Goal: Check status: Check status

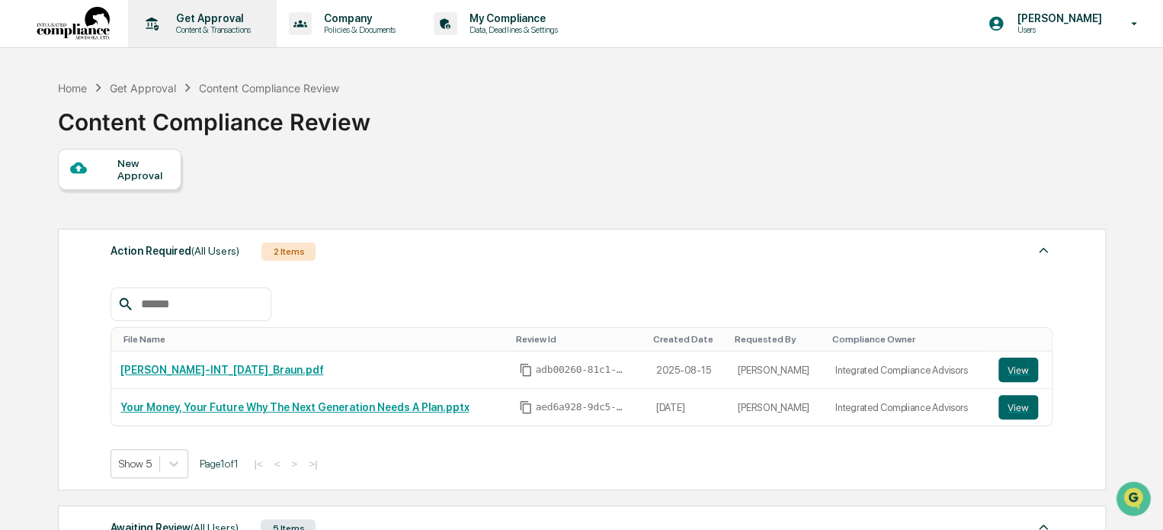
click at [194, 21] on p "Get Approval" at bounding box center [211, 18] width 95 height 12
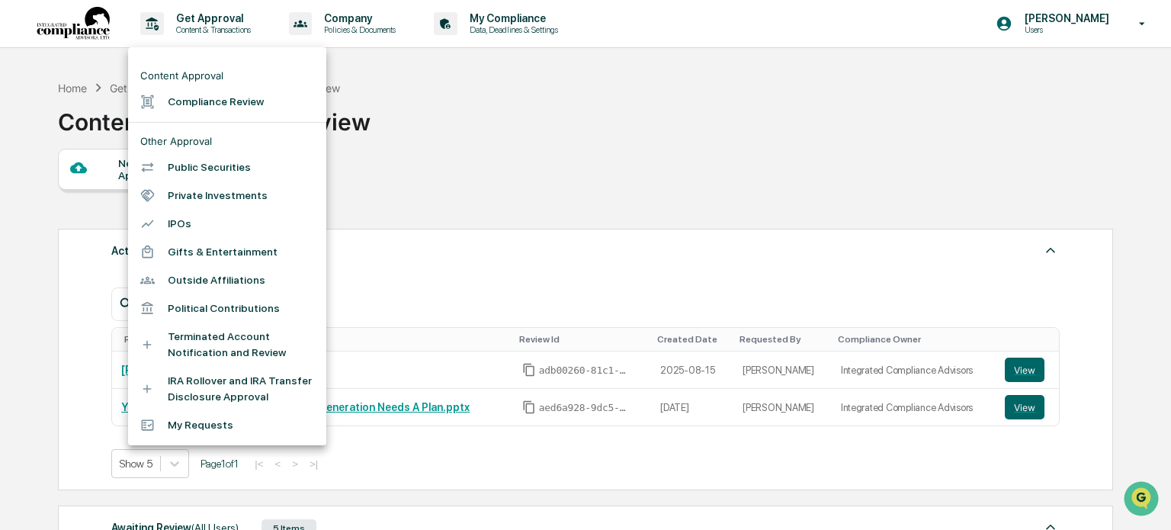
click at [241, 107] on li "Compliance Review" at bounding box center [227, 102] width 198 height 28
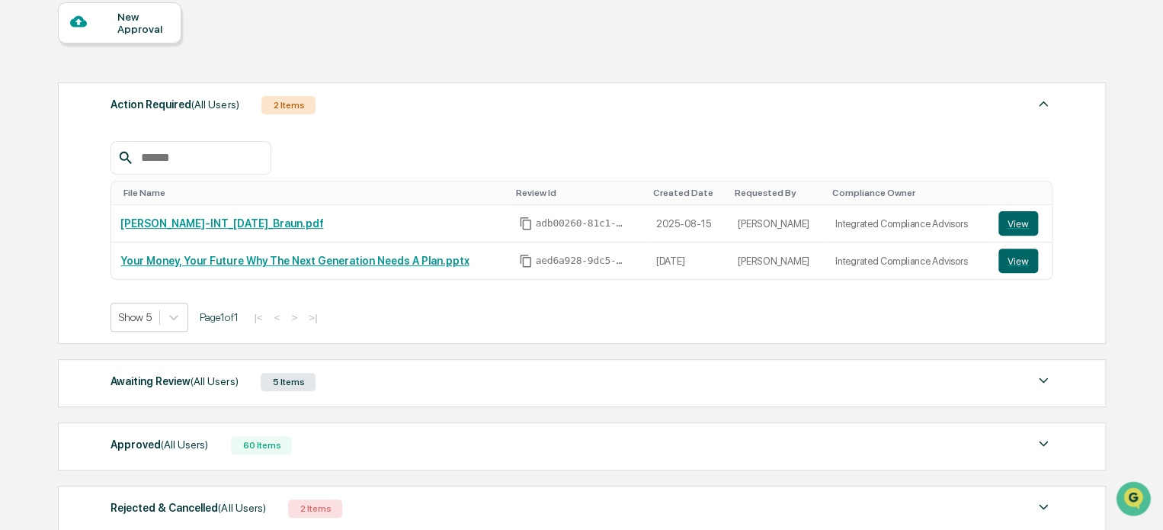
scroll to position [229, 0]
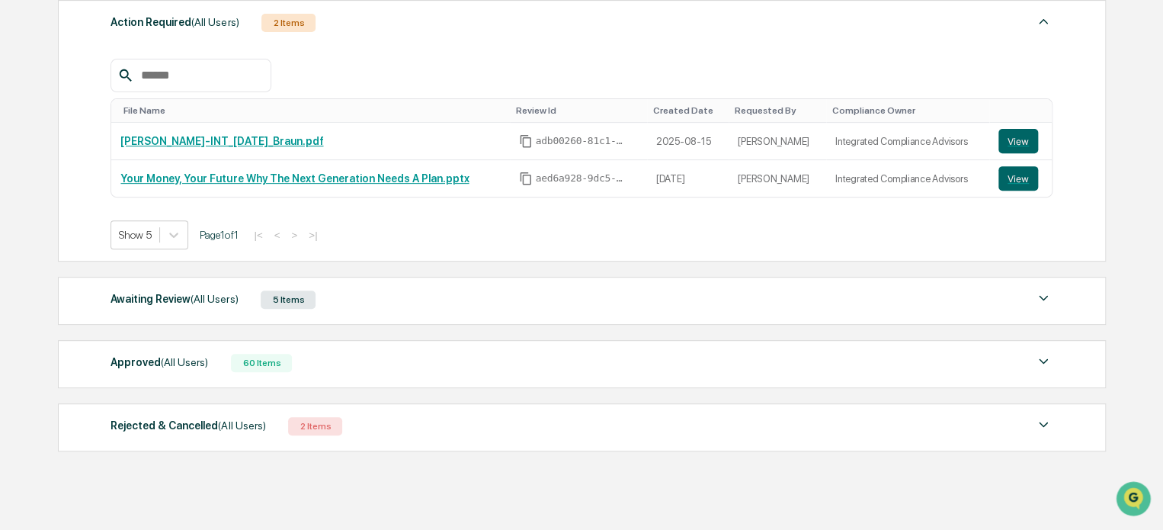
click at [231, 367] on div "60 Items" at bounding box center [261, 363] width 61 height 18
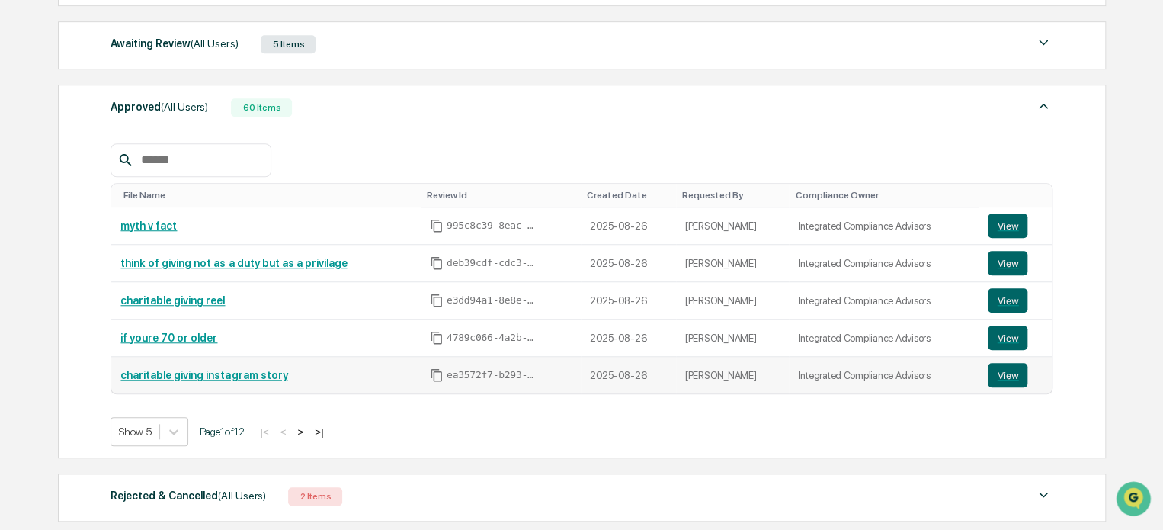
scroll to position [588, 0]
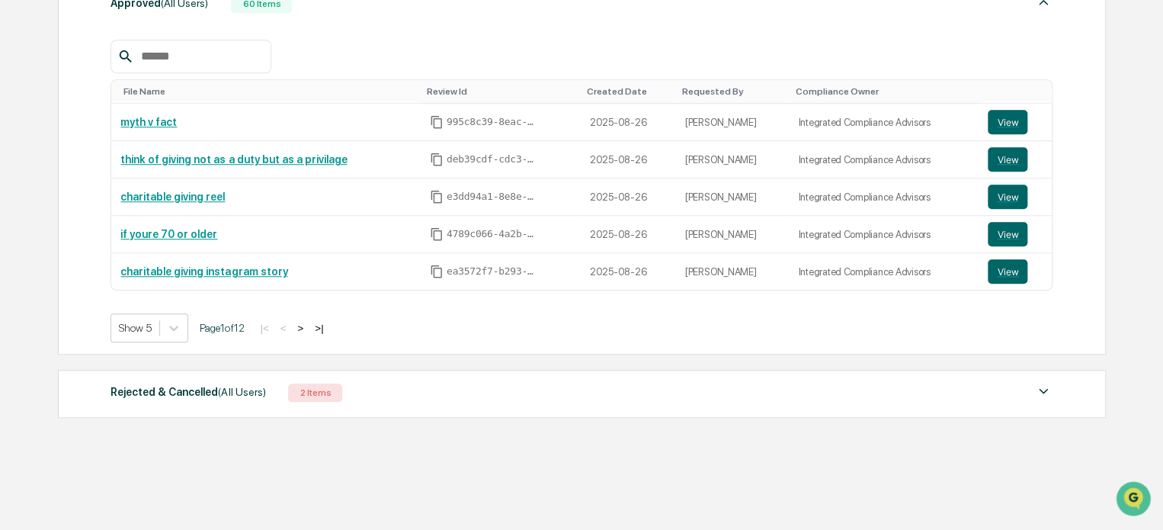
click at [210, 393] on div "Rejected & Cancelled (All Users)" at bounding box center [188, 392] width 155 height 20
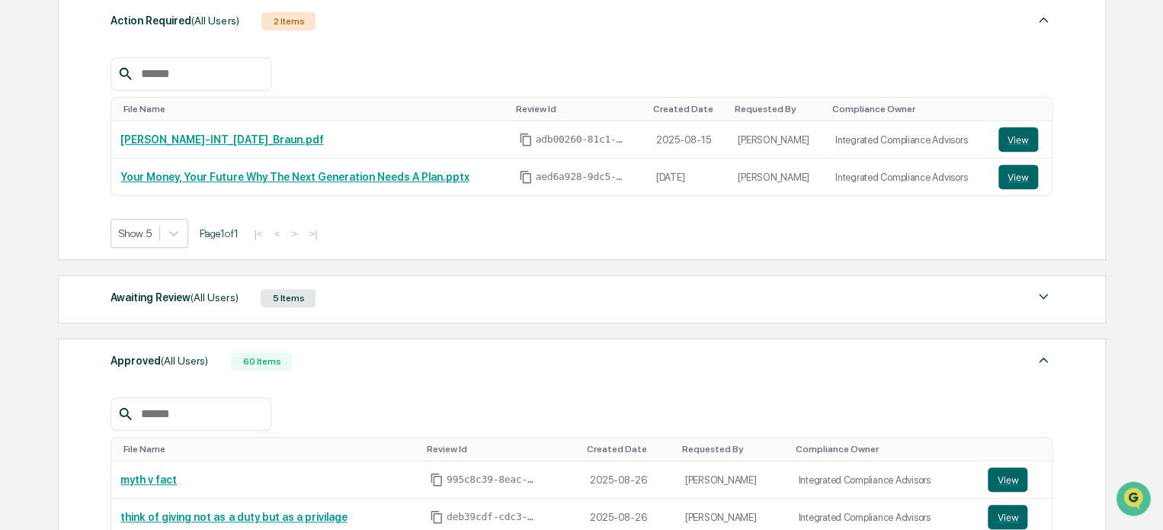
scroll to position [207, 0]
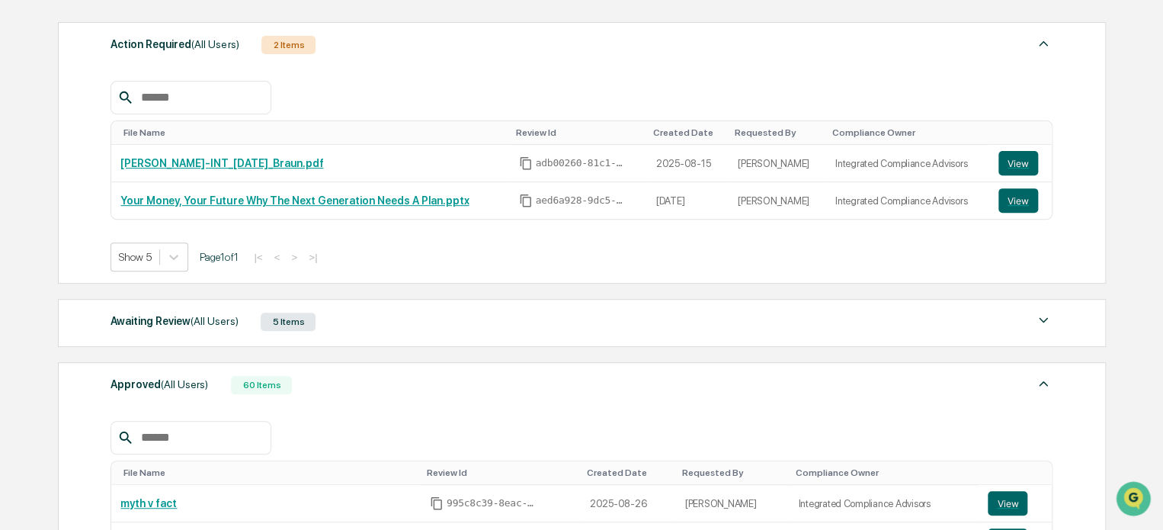
click at [215, 316] on span "(All Users)" at bounding box center [214, 321] width 47 height 12
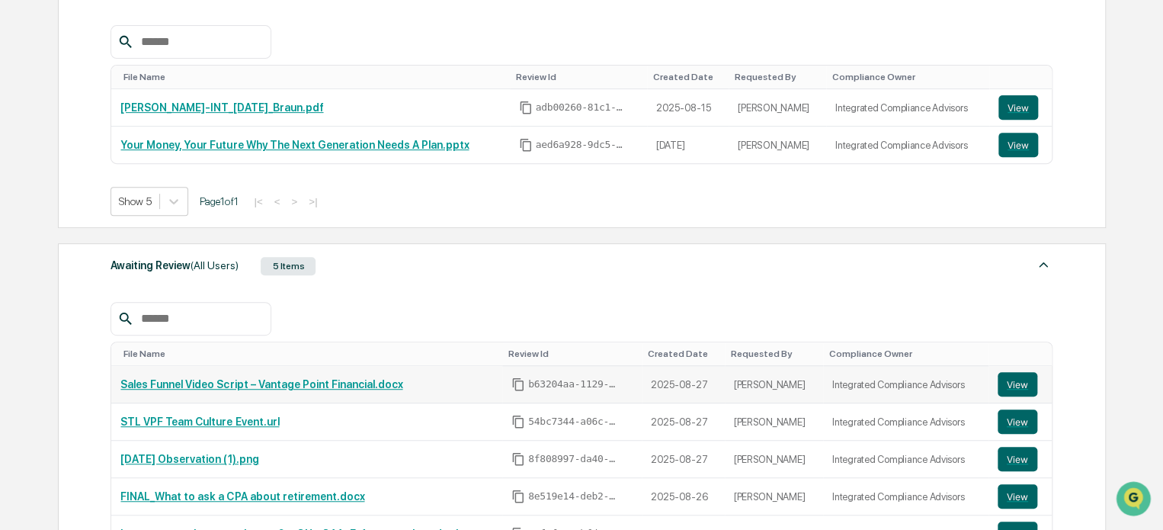
scroll to position [359, 0]
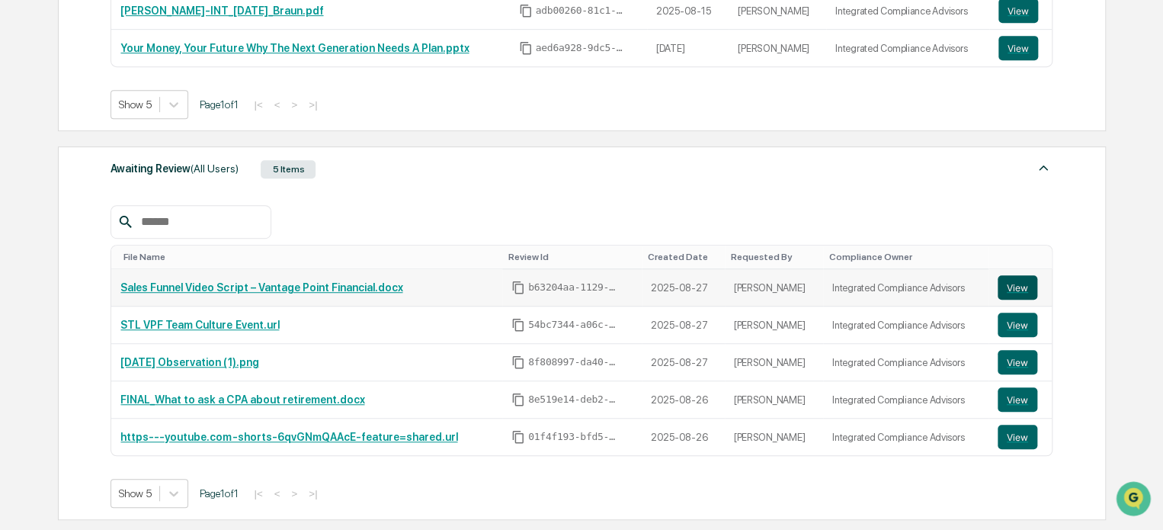
click at [1015, 286] on button "View" at bounding box center [1018, 287] width 40 height 24
